Goal: Task Accomplishment & Management: Complete application form

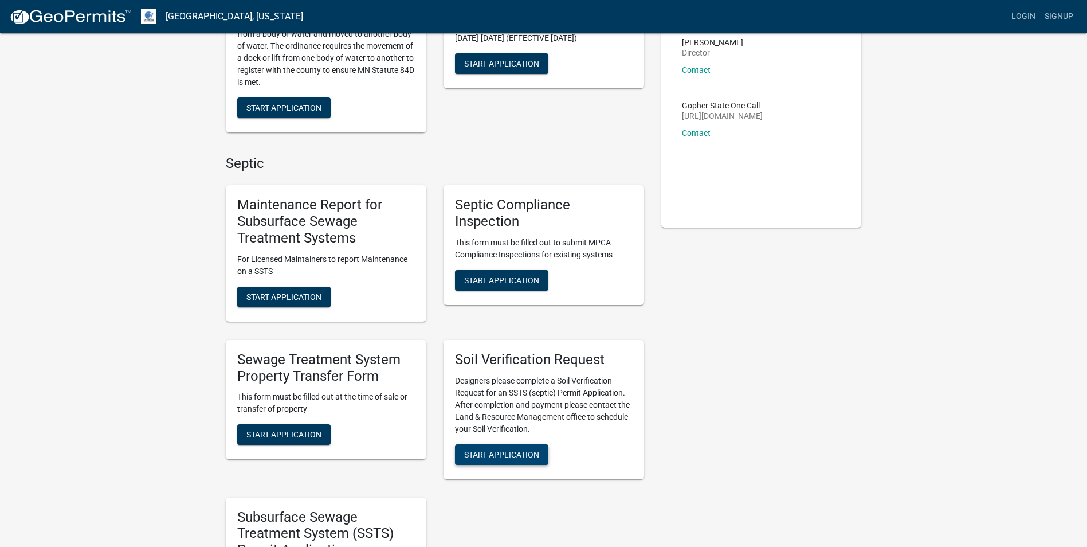
scroll to position [172, 0]
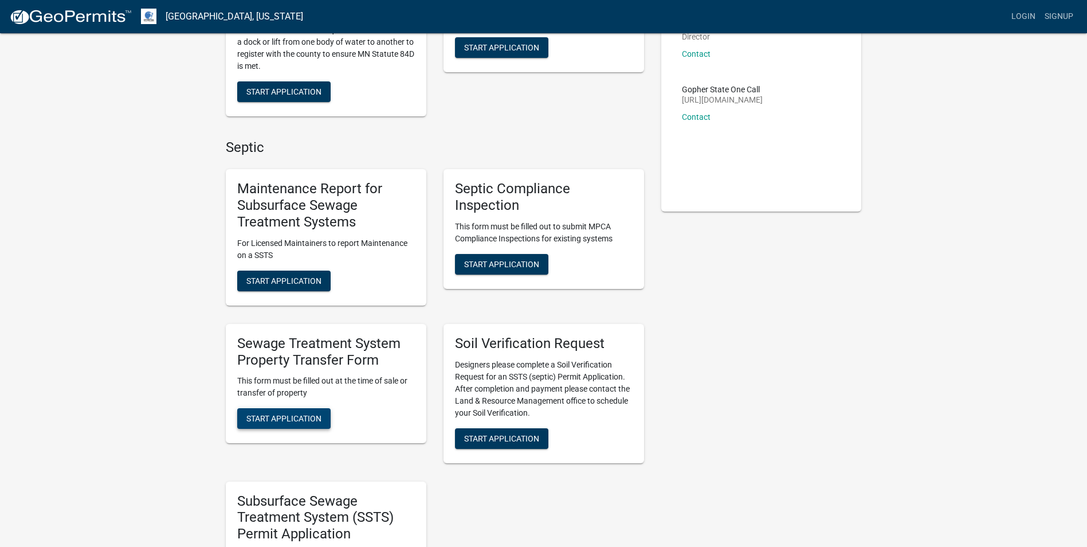
click at [268, 418] on span "Start Application" at bounding box center [283, 418] width 75 height 9
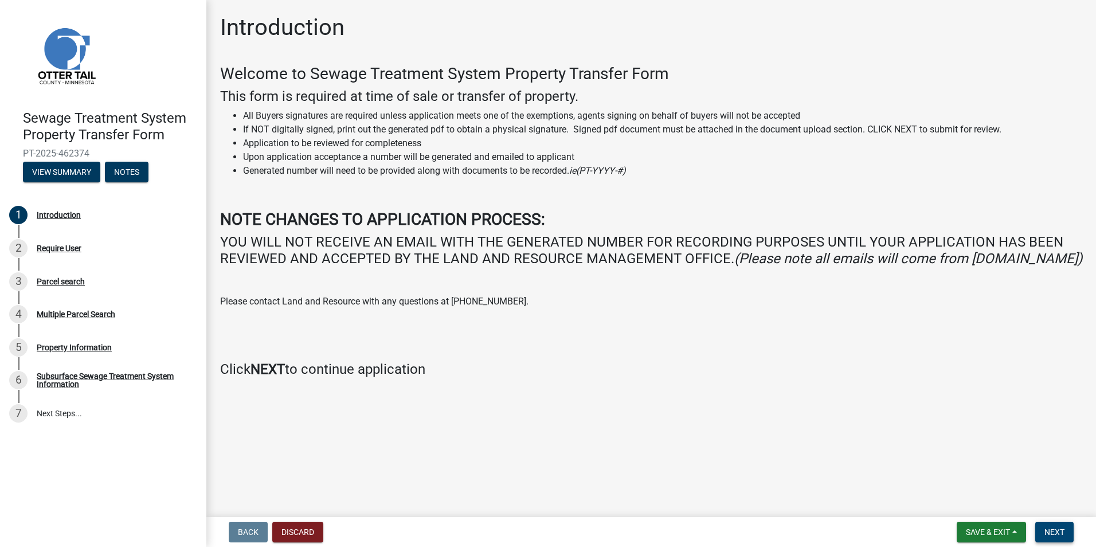
click at [1049, 533] on span "Next" at bounding box center [1054, 531] width 20 height 9
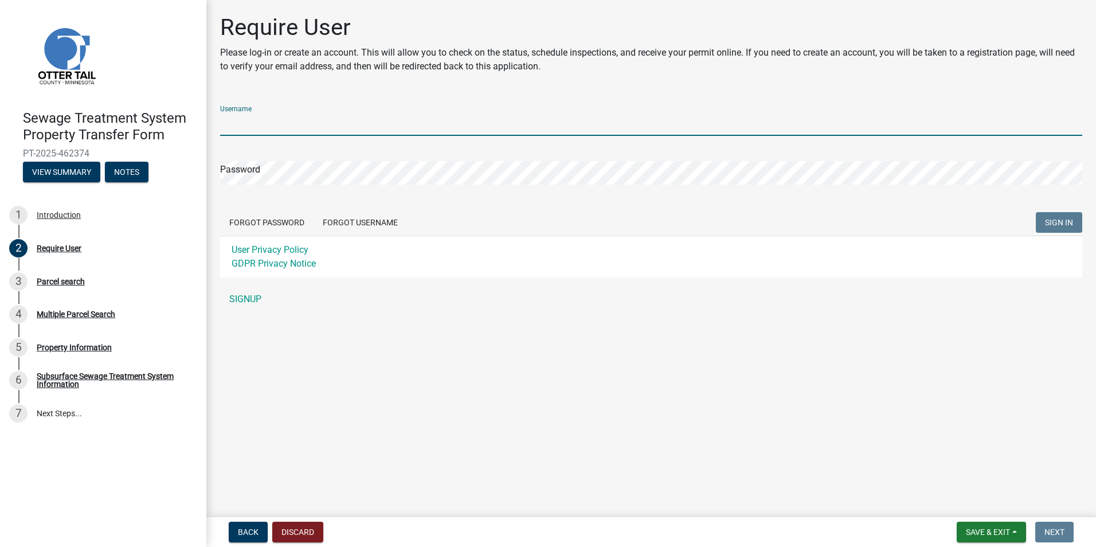
click at [251, 127] on input "Username" at bounding box center [651, 124] width 862 height 24
type input "[PERSON_NAME][EMAIL_ADDRESS][DOMAIN_NAME]"
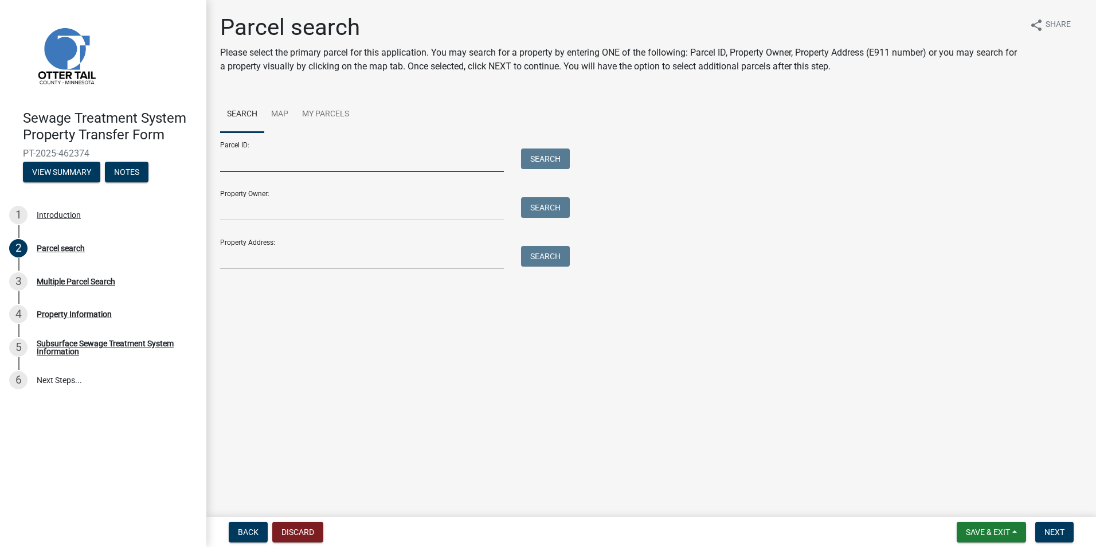
click at [238, 155] on input "Parcel ID:" at bounding box center [362, 160] width 284 height 24
click at [257, 166] on input "Parcel ID:" at bounding box center [362, 160] width 284 height 24
type input "55000270192001"
click at [560, 154] on button "Search" at bounding box center [545, 158] width 49 height 21
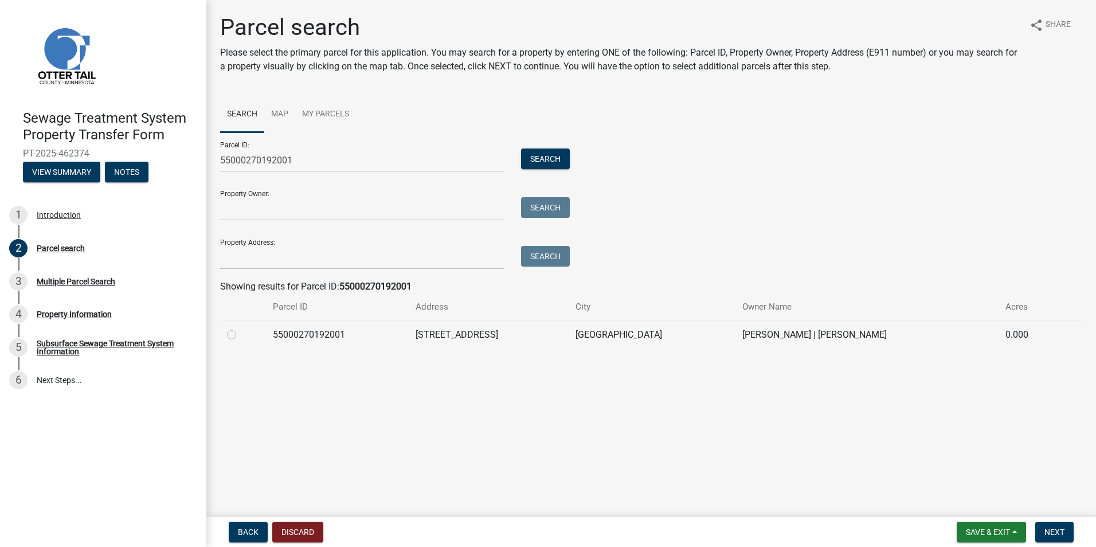
click at [241, 328] on label at bounding box center [241, 328] width 0 height 0
click at [241, 334] on input "radio" at bounding box center [244, 331] width 7 height 7
radio input "true"
